Goal: Use online tool/utility: Utilize a website feature to perform a specific function

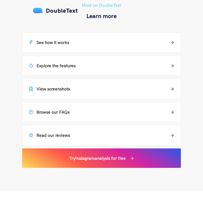
scroll to position [588, 0]
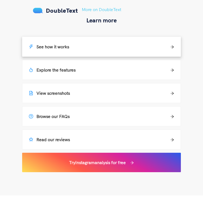
click at [174, 45] on icon "arrow-right" at bounding box center [172, 46] width 3 height 3
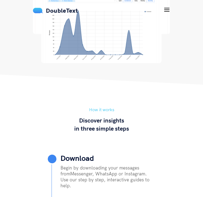
scroll to position [273, 0]
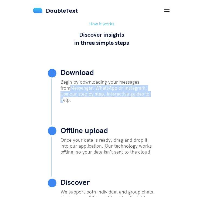
drag, startPoint x: 61, startPoint y: 97, endPoint x: 135, endPoint y: 109, distance: 75.5
click at [135, 103] on p "Begin by downloading your messages from Messenger, WhatsApp or Instagram . Use …" at bounding box center [108, 91] width 95 height 24
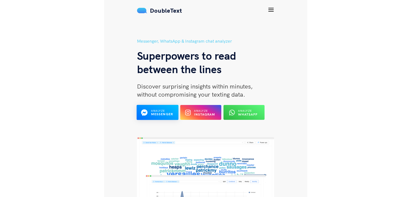
scroll to position [0, 0]
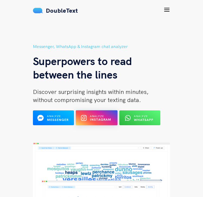
click at [90, 118] on b "Instagram" at bounding box center [101, 120] width 22 height 4
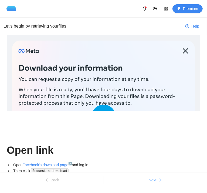
click at [150, 181] on span "Next" at bounding box center [153, 180] width 8 height 6
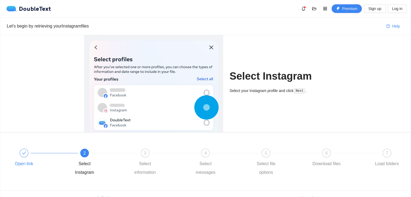
click at [26, 151] on div at bounding box center [24, 153] width 9 height 9
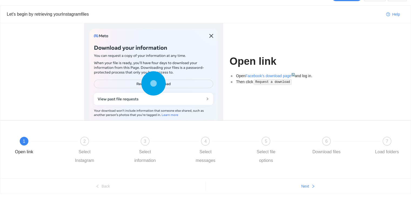
scroll to position [11, 0]
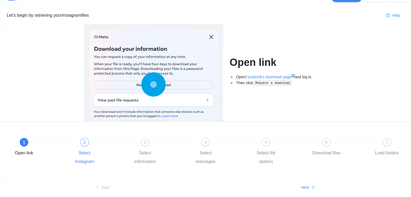
click at [92, 142] on div at bounding box center [115, 142] width 61 height 2
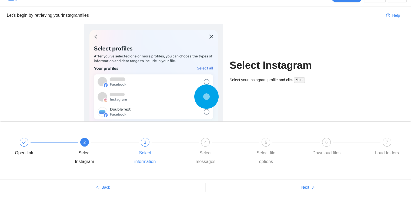
click at [148, 150] on div "Select information" at bounding box center [145, 157] width 31 height 17
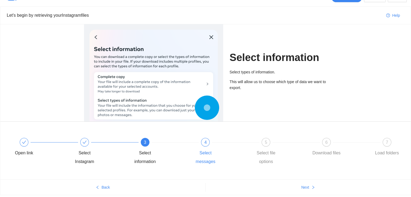
click at [193, 156] on div "Select messages" at bounding box center [205, 157] width 31 height 17
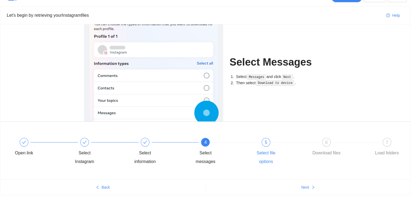
click at [207, 145] on div "5 Select file options" at bounding box center [280, 152] width 61 height 28
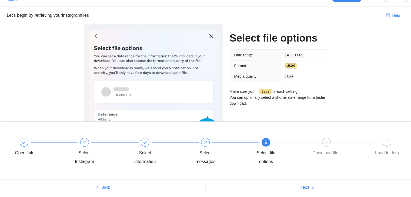
scroll to position [0, 0]
